Goal: Transaction & Acquisition: Purchase product/service

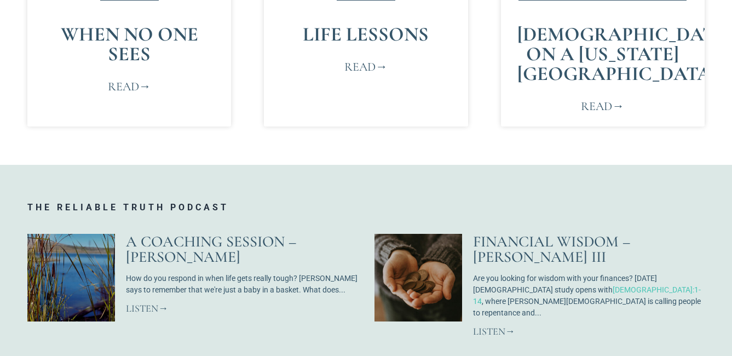
scroll to position [767, 0]
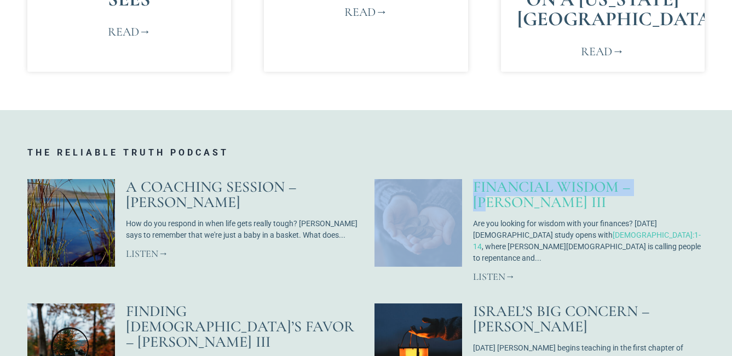
drag, startPoint x: 466, startPoint y: 165, endPoint x: 621, endPoint y: 168, distance: 155.0
click at [621, 179] on article "Financial Wisdom – [PERSON_NAME] III Are you looking for wisdom with your finan…" at bounding box center [540, 231] width 331 height 105
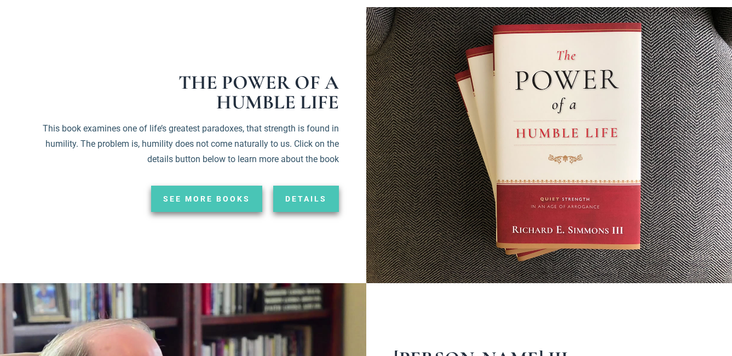
scroll to position [1753, 0]
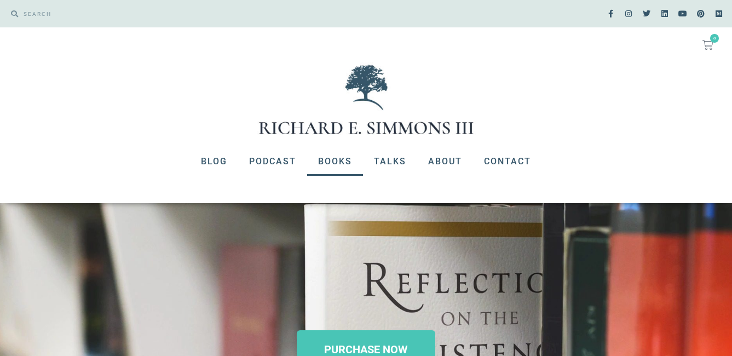
click at [327, 157] on link "Books" at bounding box center [335, 161] width 56 height 28
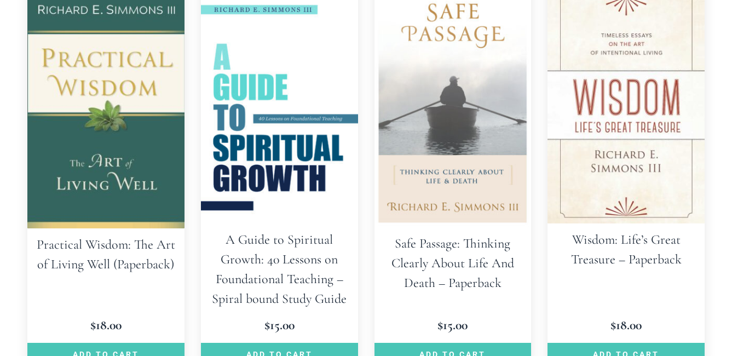
scroll to position [329, 0]
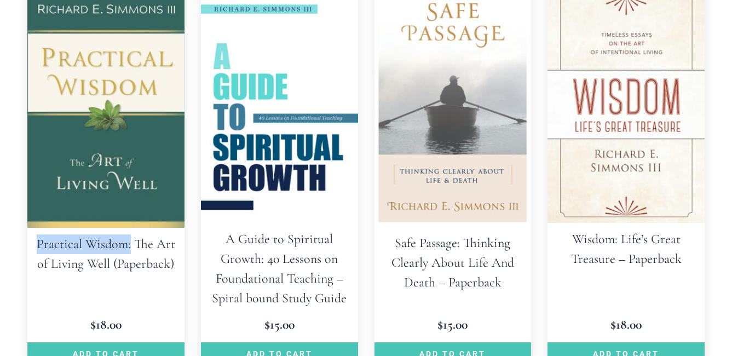
drag, startPoint x: 19, startPoint y: 240, endPoint x: 131, endPoint y: 240, distance: 111.7
copy h2 "Practical Wisdom:"
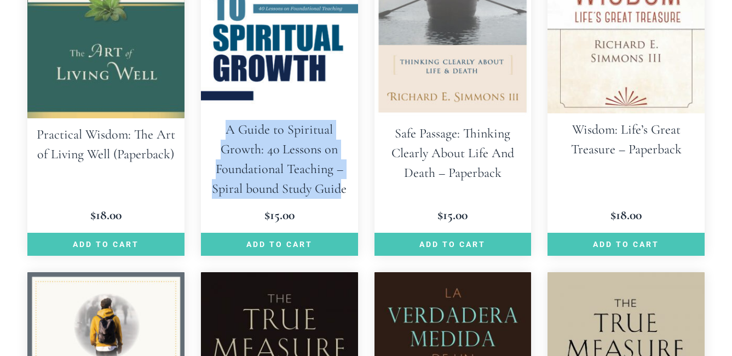
drag, startPoint x: 196, startPoint y: 129, endPoint x: 343, endPoint y: 187, distance: 157.9
copy h2 "A Guide to Spiritual Growth: 40 Lessons on Foundational Teaching – Spiral bound…"
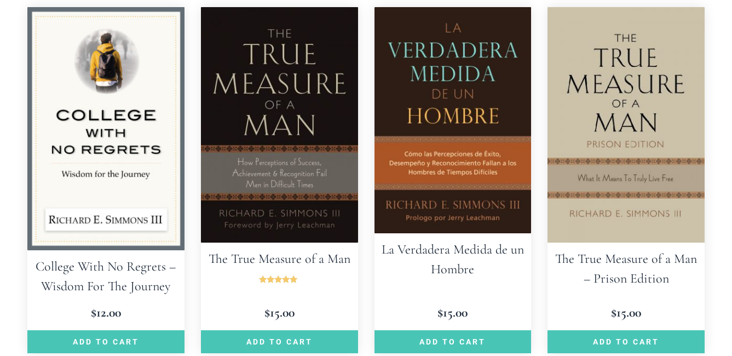
scroll to position [712, 0]
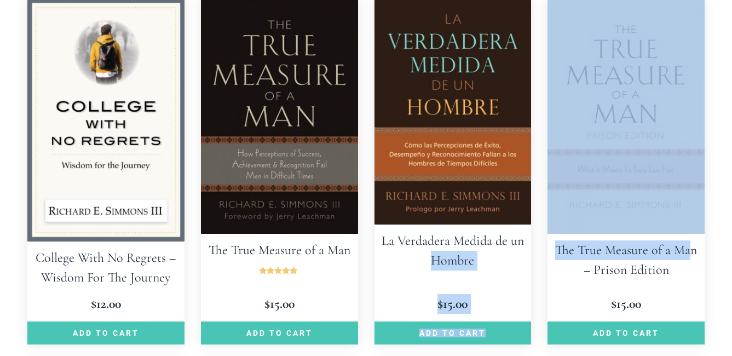
drag, startPoint x: 538, startPoint y: 250, endPoint x: 690, endPoint y: 254, distance: 152.3
click at [690, 254] on ul "Practical Wisdom: The Art of Living Well (Paperback) $ 18.00 Add to cart A Guid…" at bounding box center [366, 360] width 678 height 1513
click at [29, 255] on h2 "College With No Regrets – Wisdom For The Journey" at bounding box center [105, 268] width 157 height 53
click at [111, 260] on h2 "College With No Regrets – Wisdom For The Journey" at bounding box center [105, 268] width 157 height 53
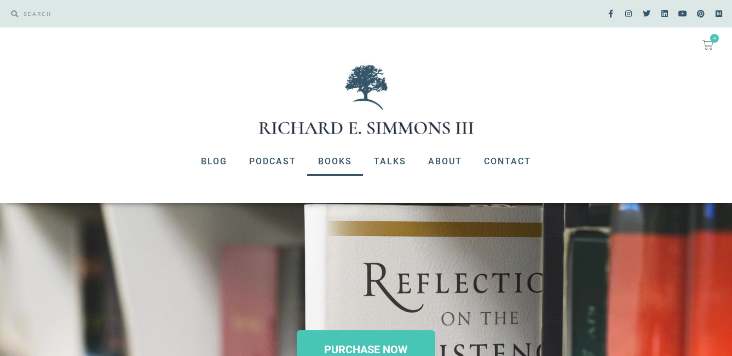
click at [330, 159] on link "Books" at bounding box center [335, 161] width 56 height 28
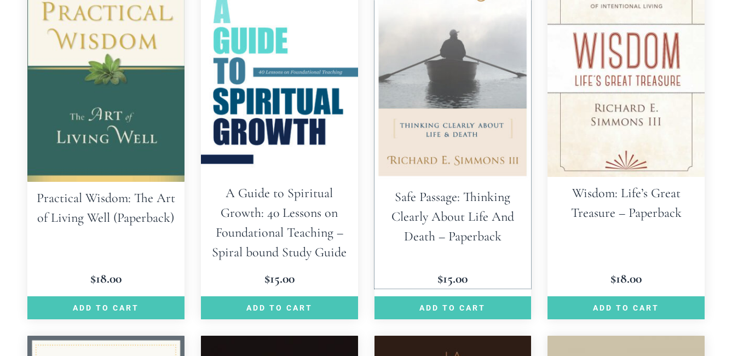
scroll to position [383, 0]
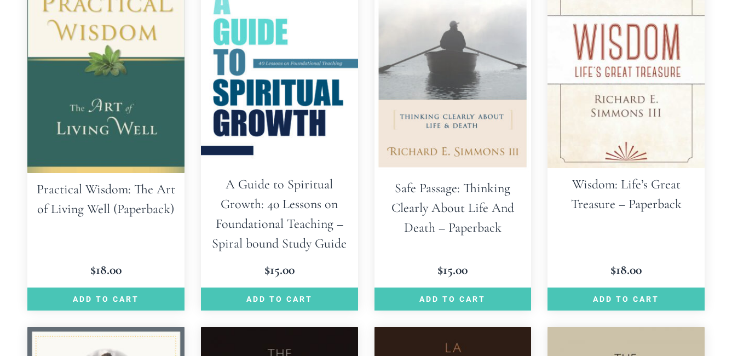
click at [634, 177] on h2 "Wisdom: Life’s Great Treasure – Paperback" at bounding box center [626, 194] width 157 height 53
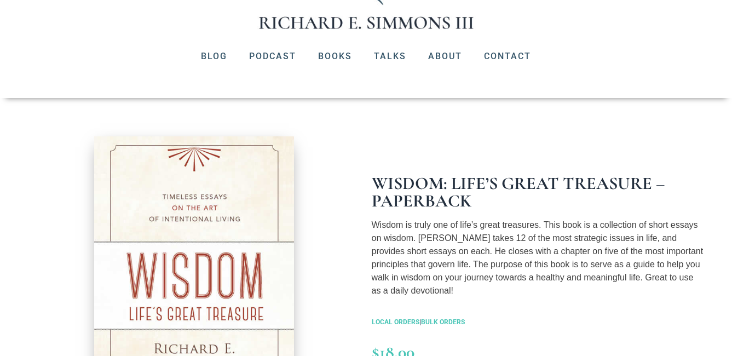
scroll to position [110, 0]
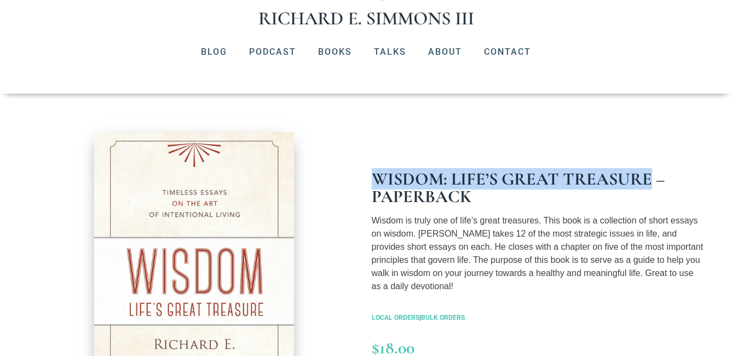
drag, startPoint x: 369, startPoint y: 181, endPoint x: 649, endPoint y: 186, distance: 279.4
click at [649, 186] on div "Wisdom: Life’s Great Treasure – Paperback Wisdom is truly one of life’s great t…" at bounding box center [538, 282] width 345 height 311
copy h1 "Wisdom: Life’s Great Treasure"
click at [330, 55] on link "Books" at bounding box center [335, 52] width 56 height 28
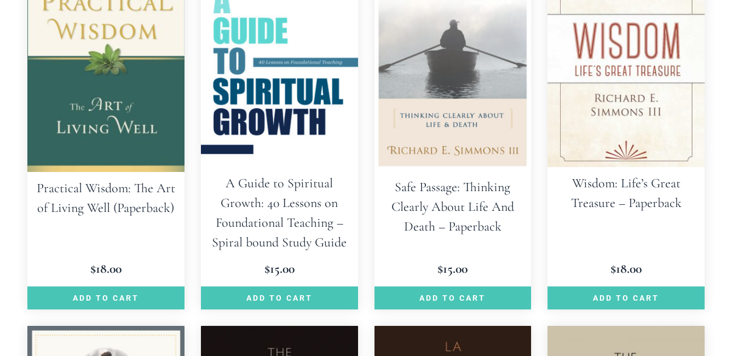
scroll to position [438, 0]
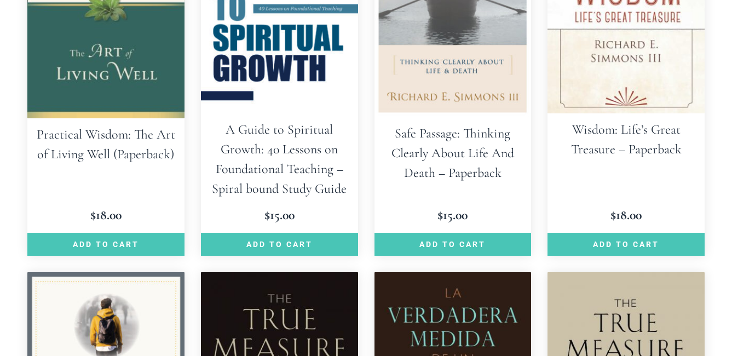
click at [618, 126] on h2 "Wisdom: Life’s Great Treasure – Paperback" at bounding box center [626, 139] width 157 height 53
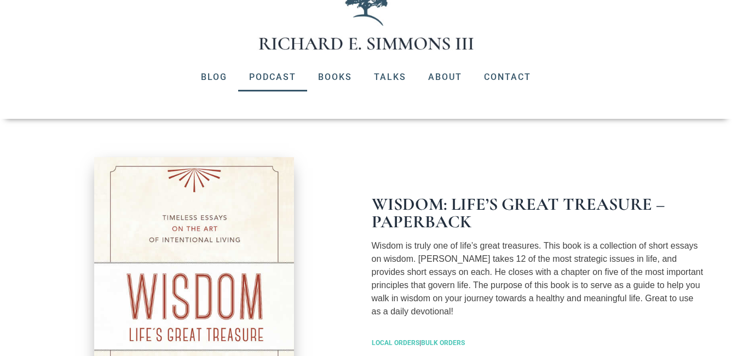
scroll to position [164, 0]
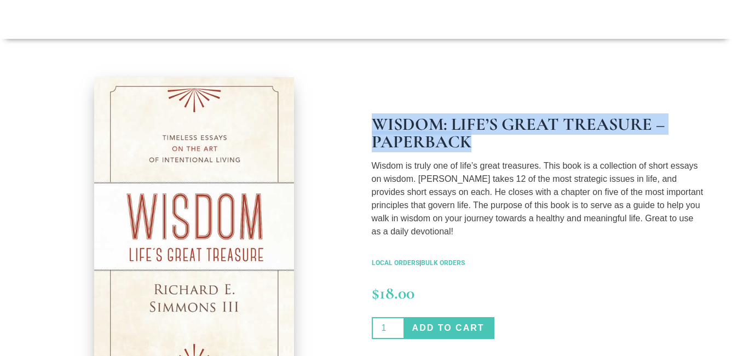
drag, startPoint x: 370, startPoint y: 124, endPoint x: 503, endPoint y: 135, distance: 133.6
click at [503, 135] on div "Wisdom: Life’s Great Treasure – Paperback Wisdom is truly one of life’s great t…" at bounding box center [538, 227] width 345 height 311
drag, startPoint x: 503, startPoint y: 135, endPoint x: 432, endPoint y: 133, distance: 70.7
copy h1 "Wisdom: Life’s Great Treasure – Paperback"
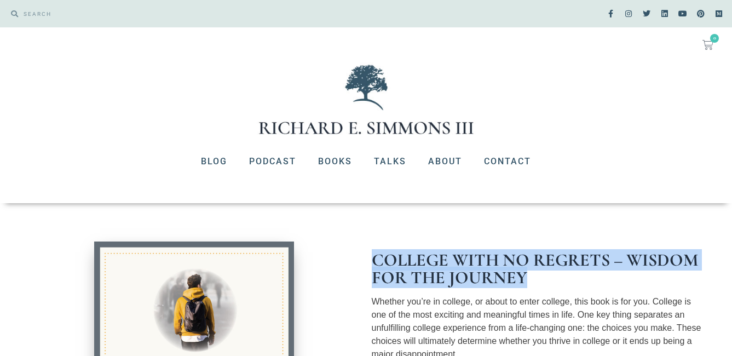
drag, startPoint x: 366, startPoint y: 263, endPoint x: 667, endPoint y: 272, distance: 300.3
copy h1 "College With No Regrets – Wisdom For The Journey"
